Goal: Information Seeking & Learning: Learn about a topic

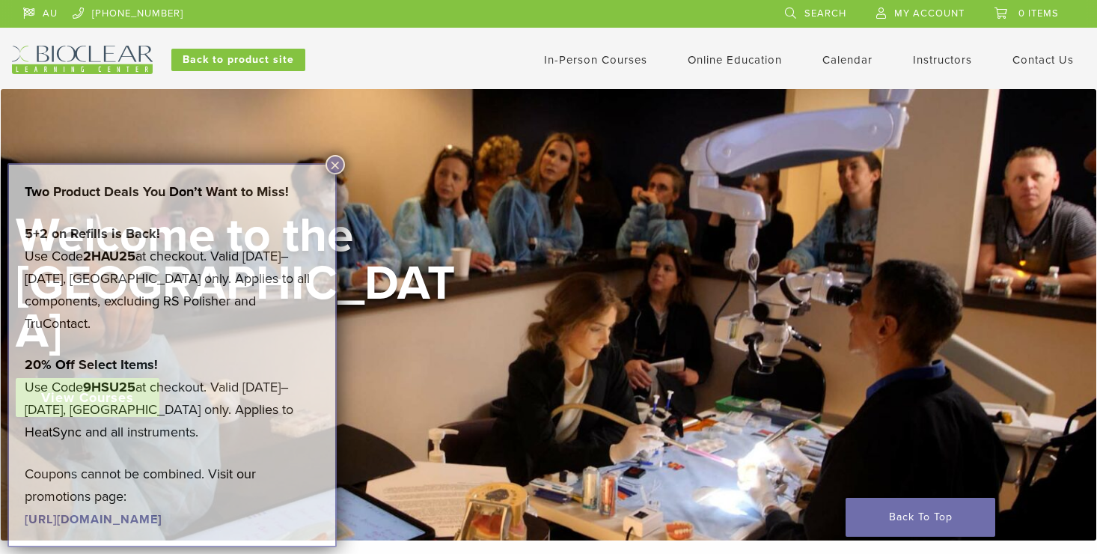
scroll to position [524, 0]
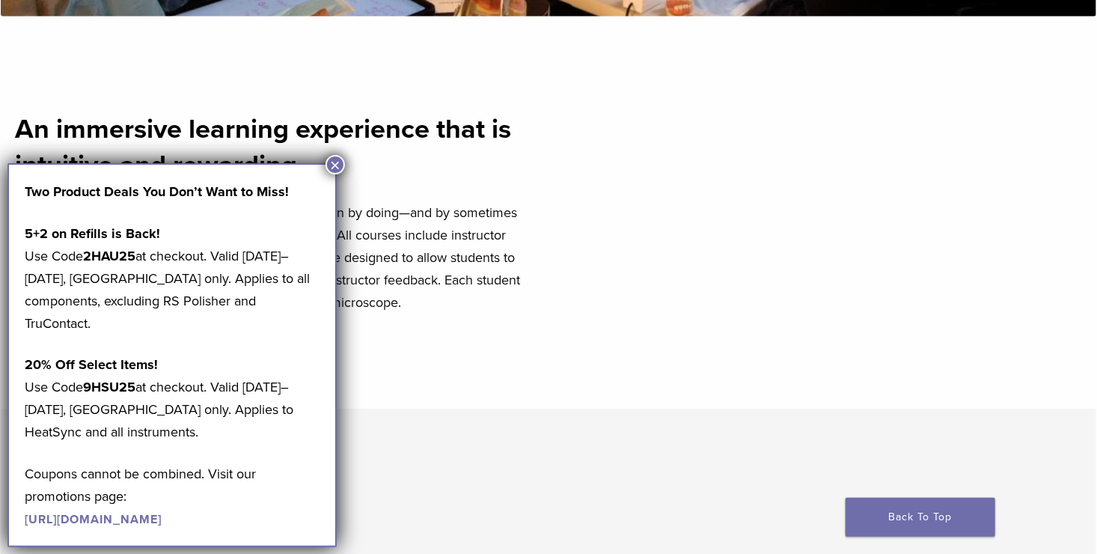
click at [343, 162] on button "×" at bounding box center [335, 164] width 19 height 19
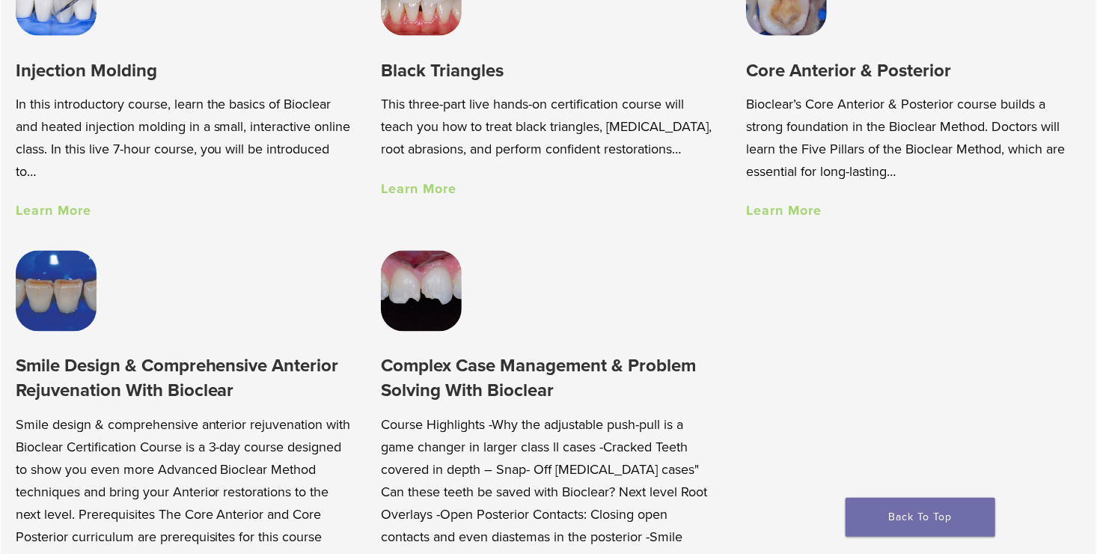
scroll to position [1048, 0]
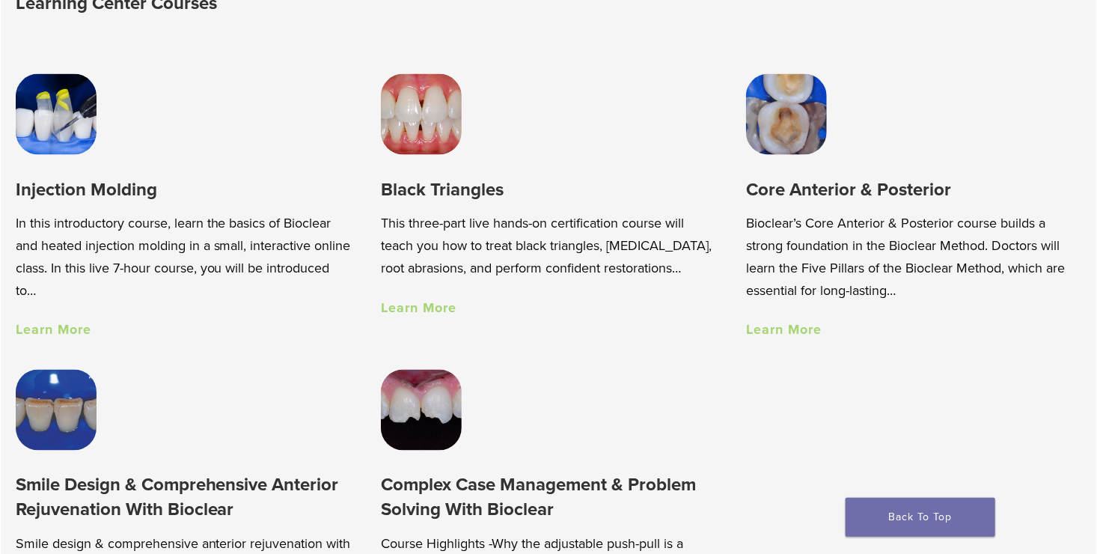
click at [795, 333] on link "Learn More" at bounding box center [784, 330] width 76 height 16
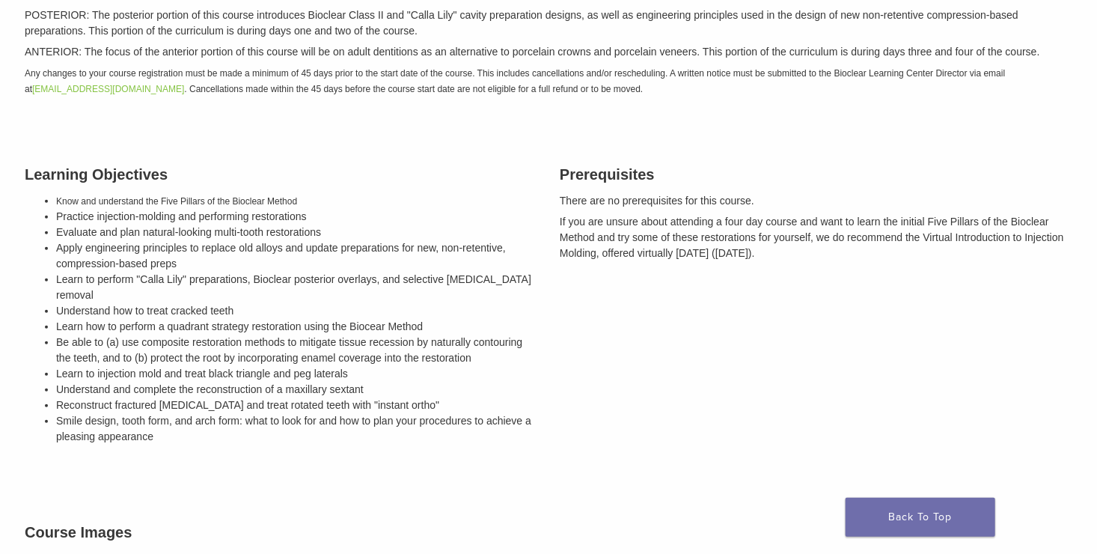
scroll to position [883, 0]
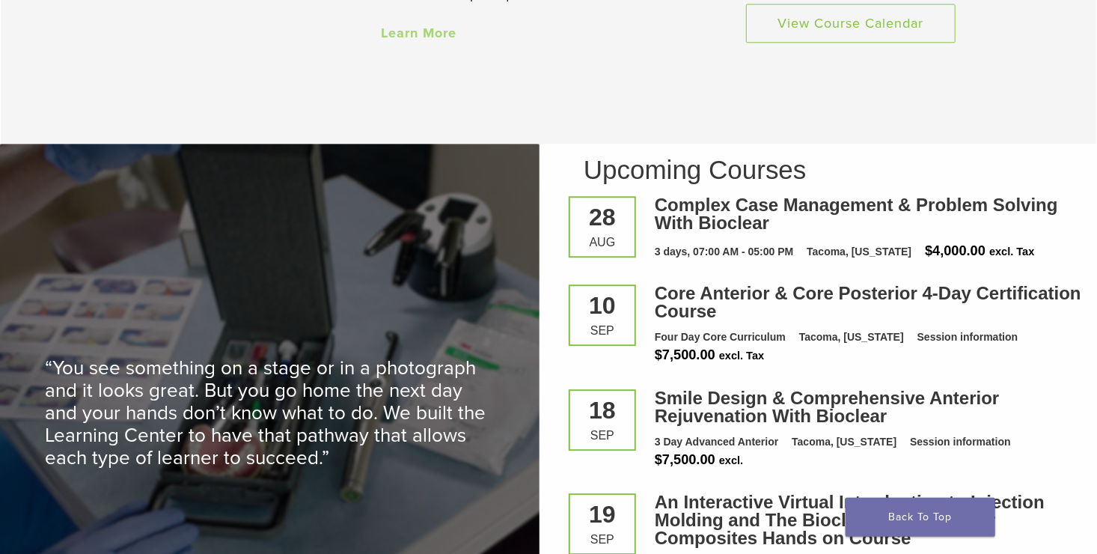
scroll to position [2014, 0]
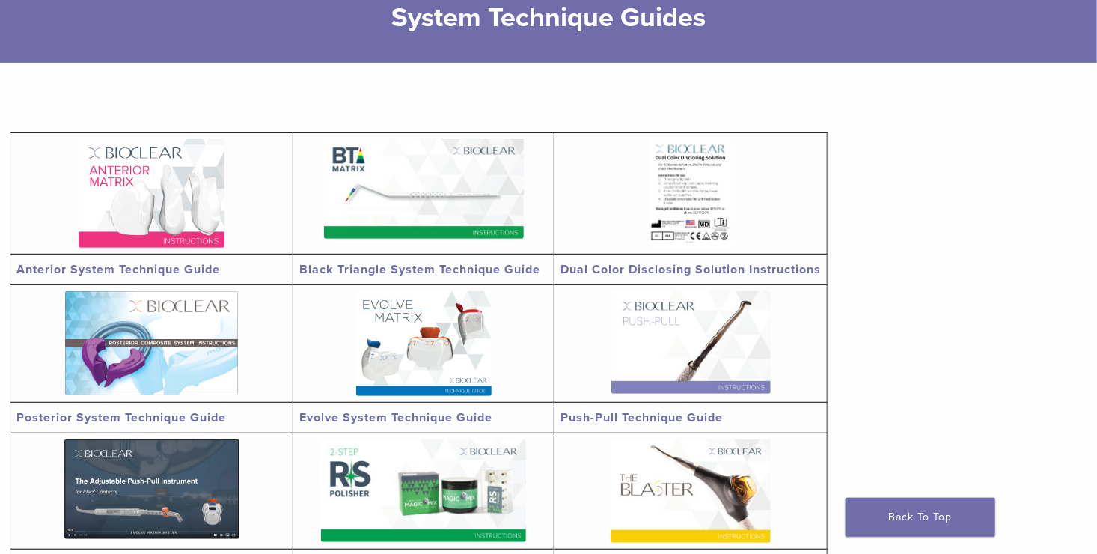
scroll to position [225, 0]
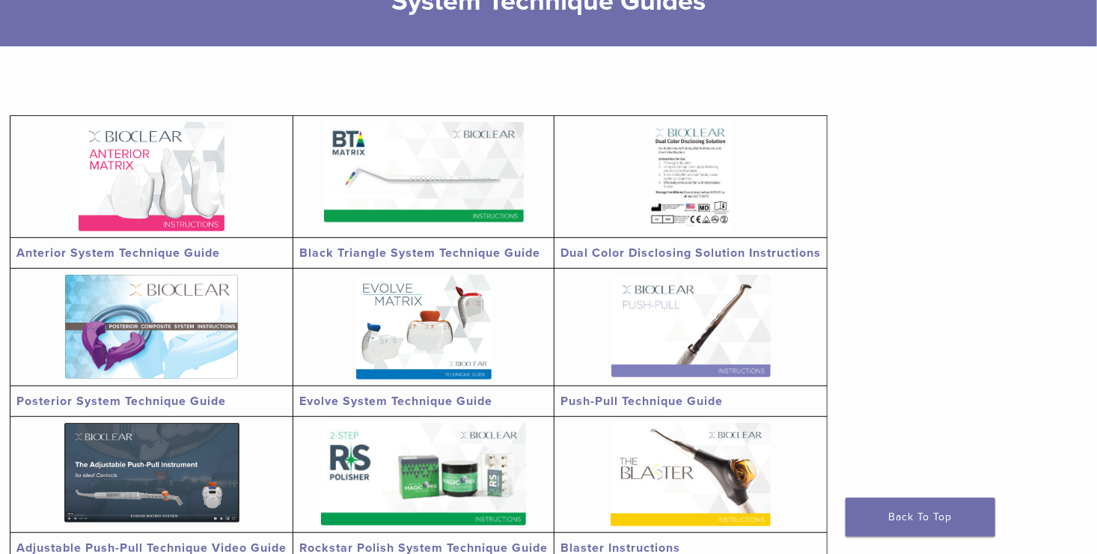
click at [161, 174] on img at bounding box center [152, 176] width 146 height 109
